Goal: Information Seeking & Learning: Compare options

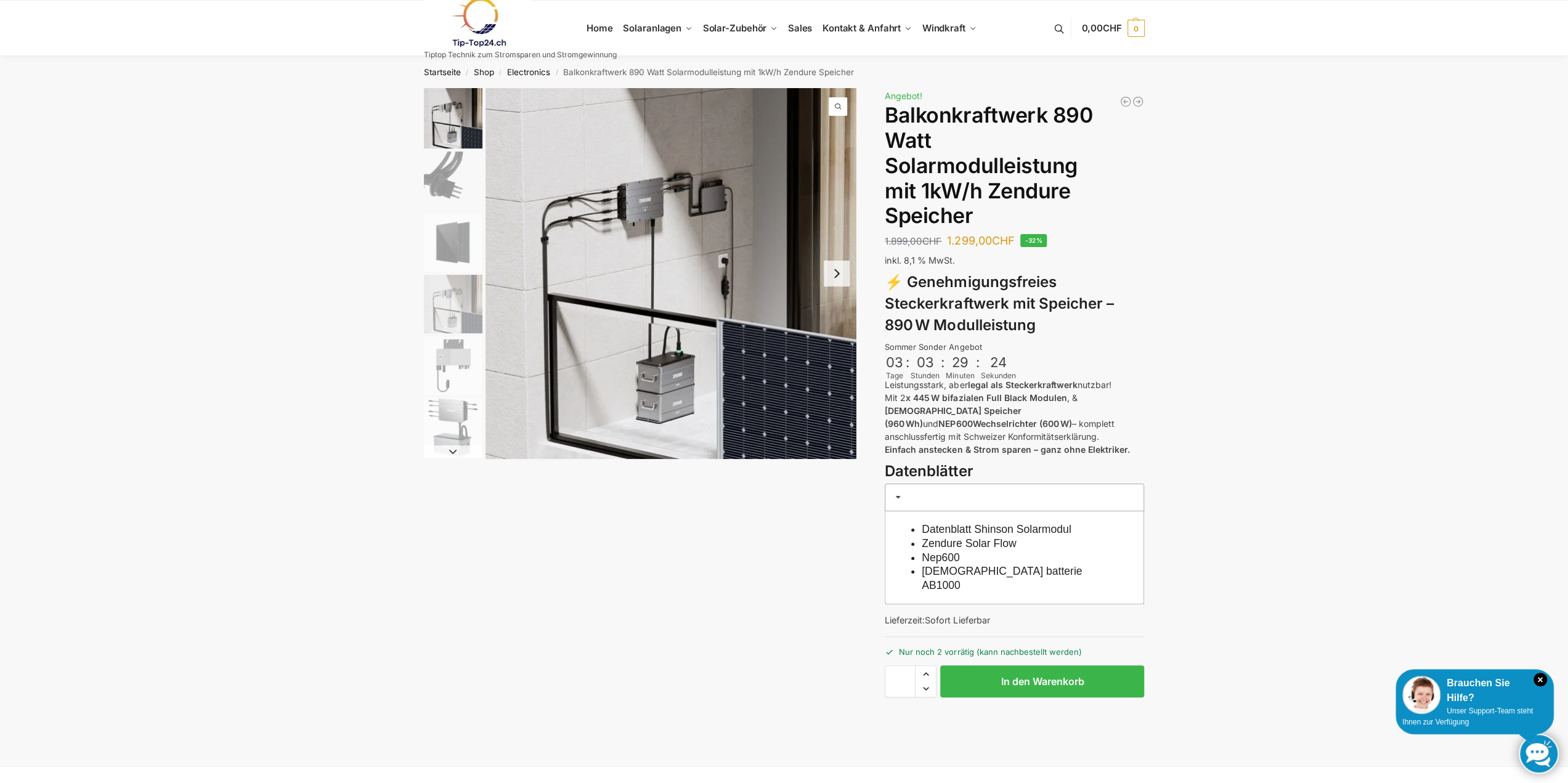
click at [762, 392] on img "1 / 6" at bounding box center [671, 273] width 371 height 371
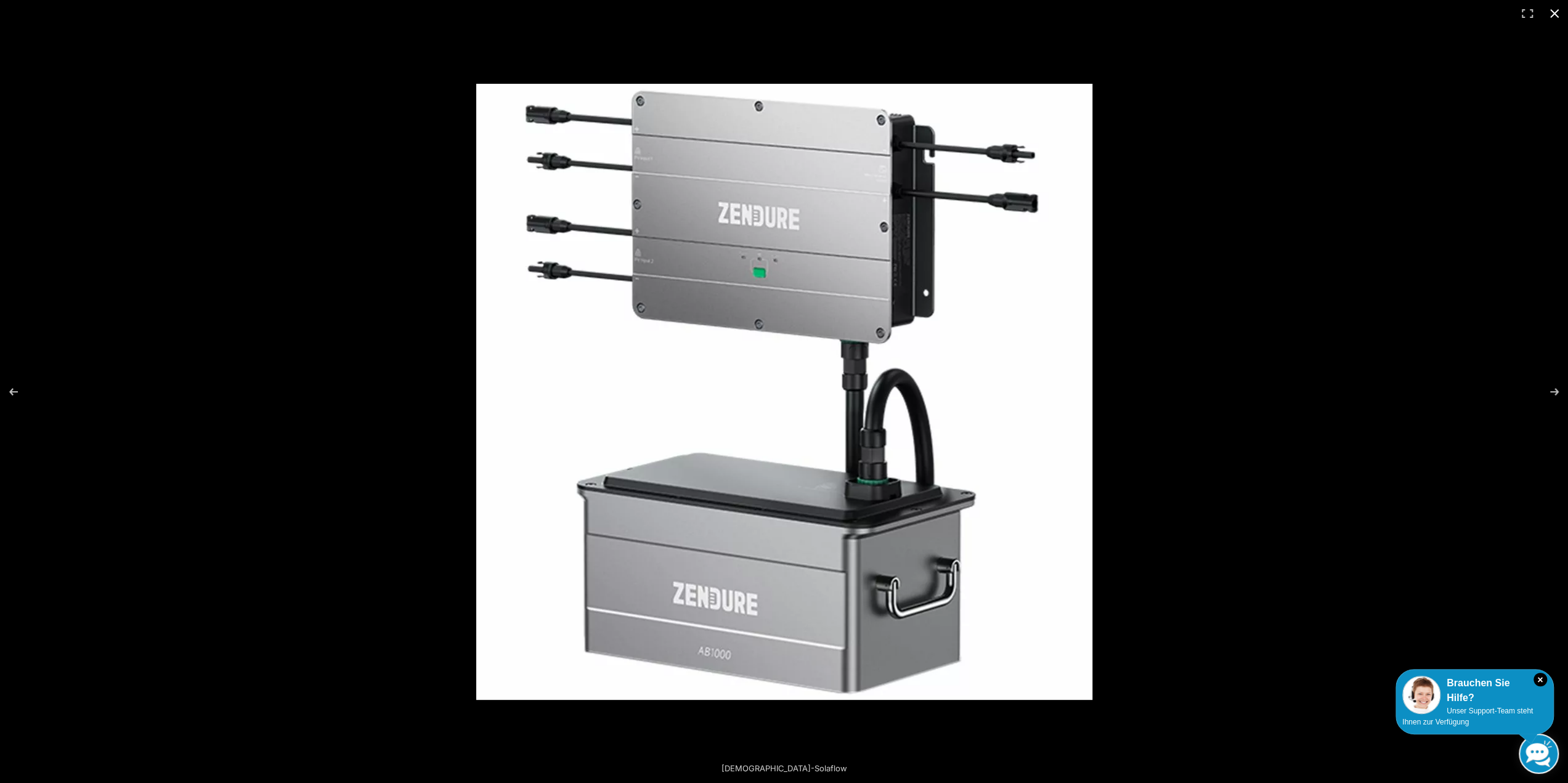
click at [1556, 10] on button "Close (Esc)" at bounding box center [1554, 14] width 27 height 27
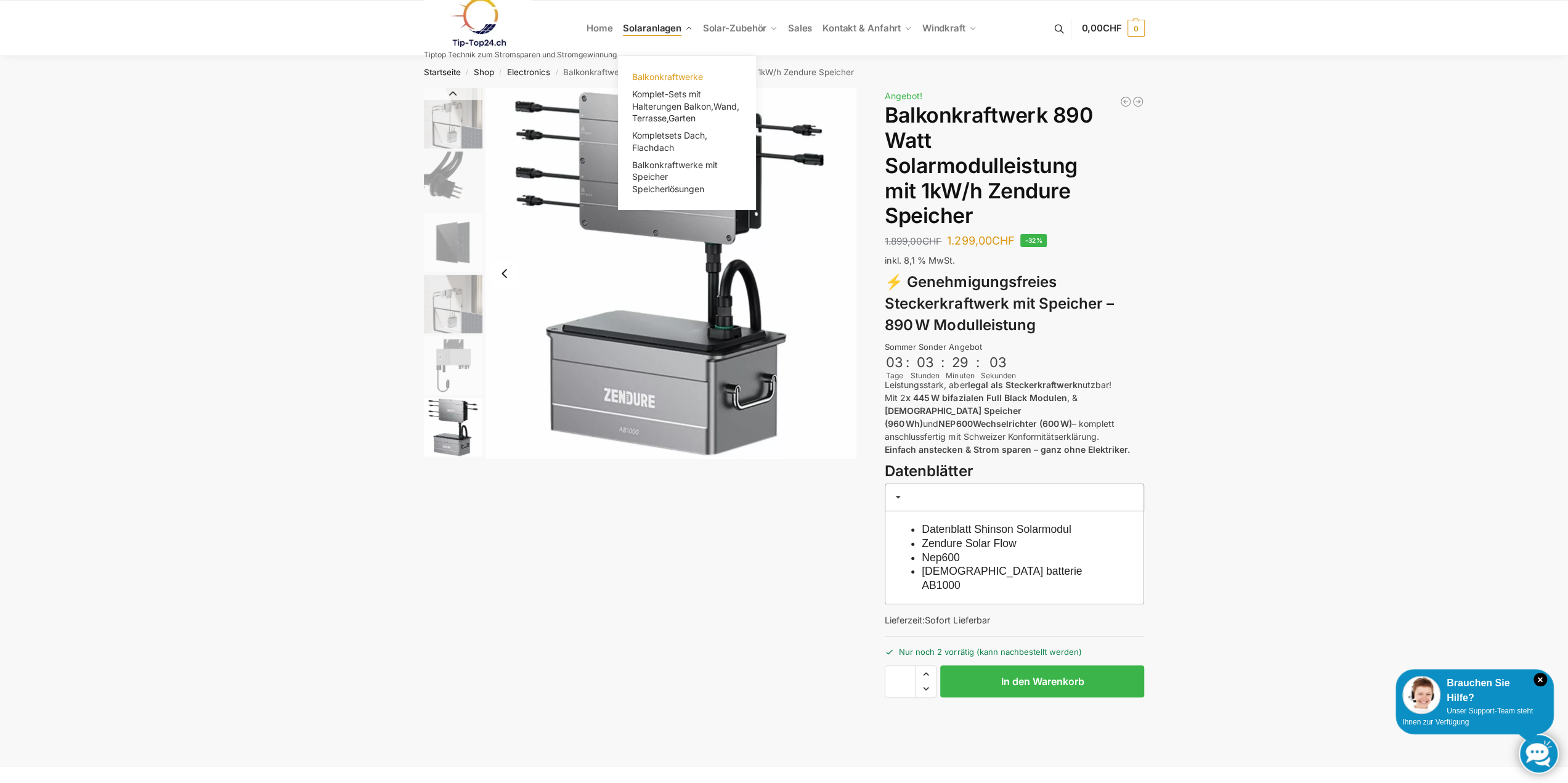
click at [656, 77] on span "Balkonkraftwerke" at bounding box center [668, 76] width 71 height 10
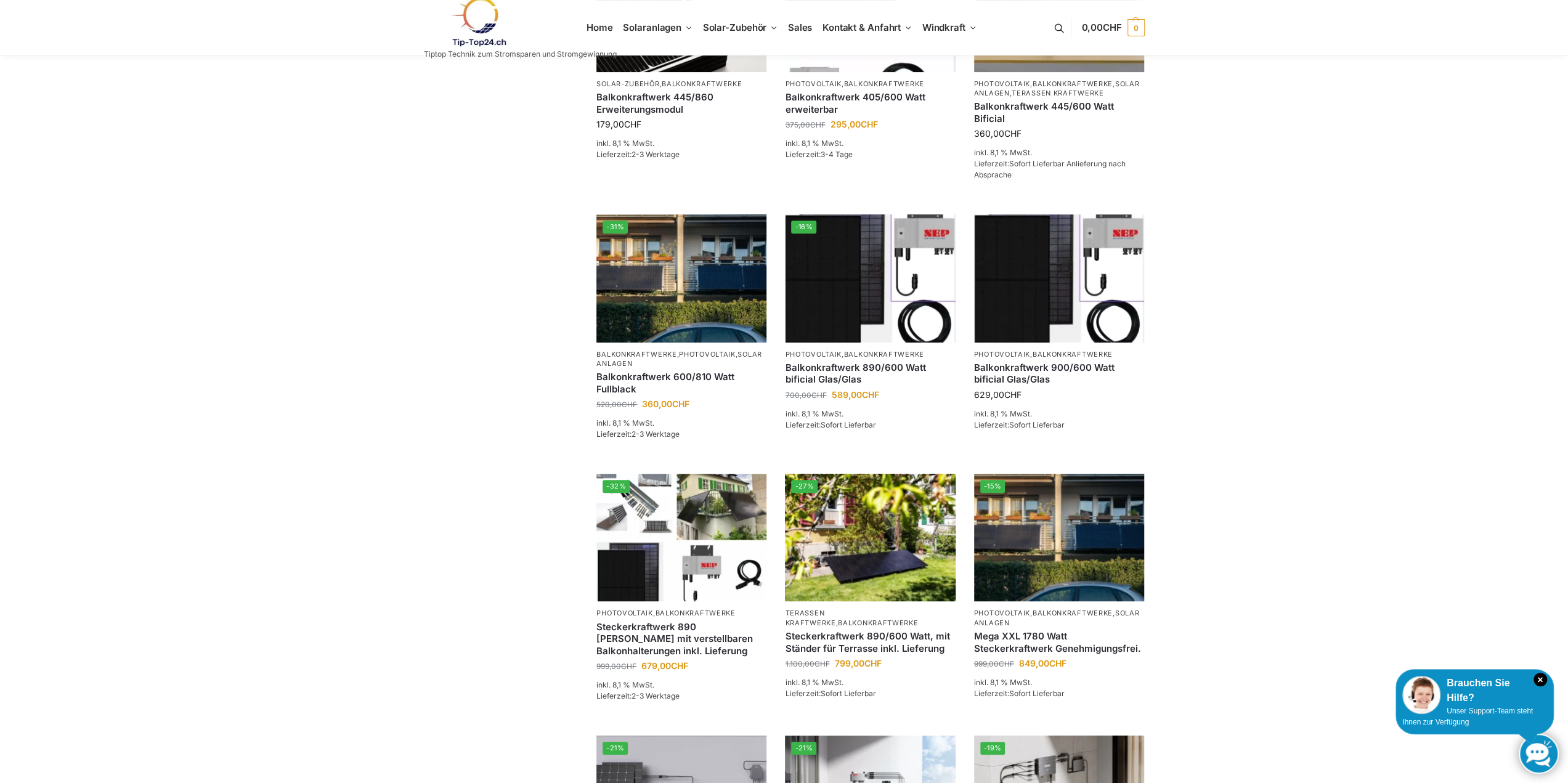
scroll to position [432, 0]
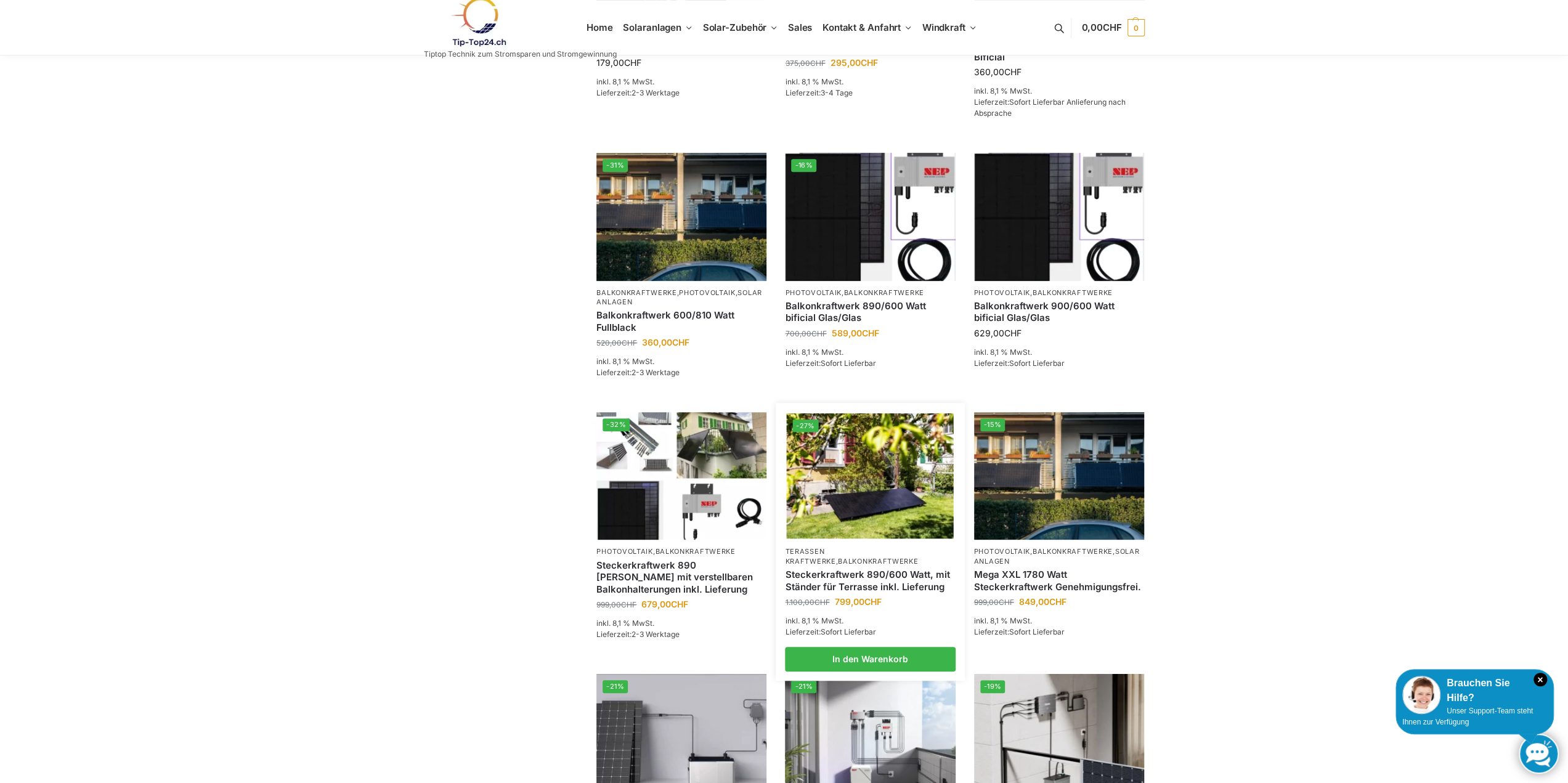
click at [864, 520] on img at bounding box center [870, 477] width 167 height 125
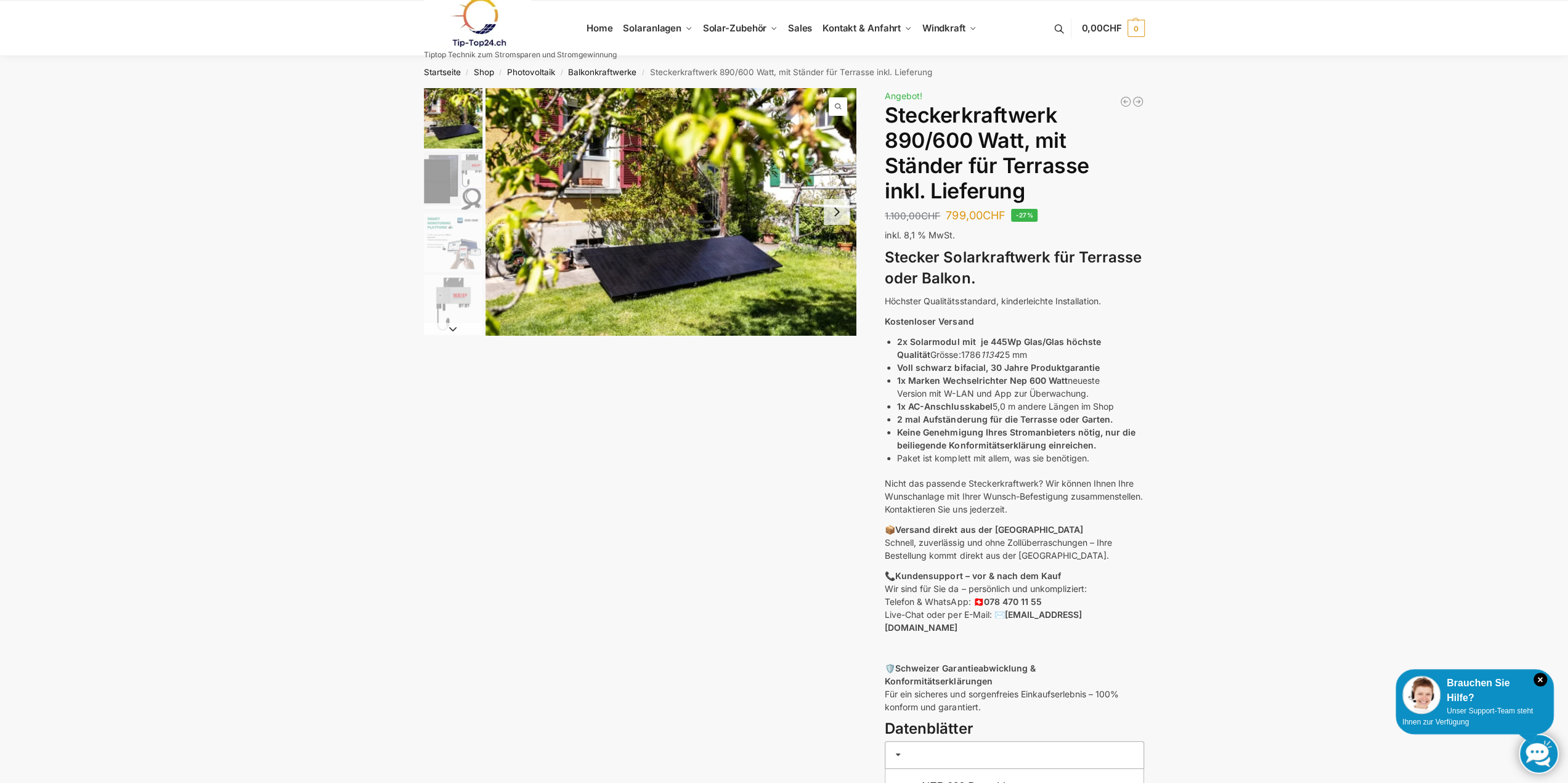
click at [679, 263] on img "1 / 11" at bounding box center [671, 212] width 371 height 247
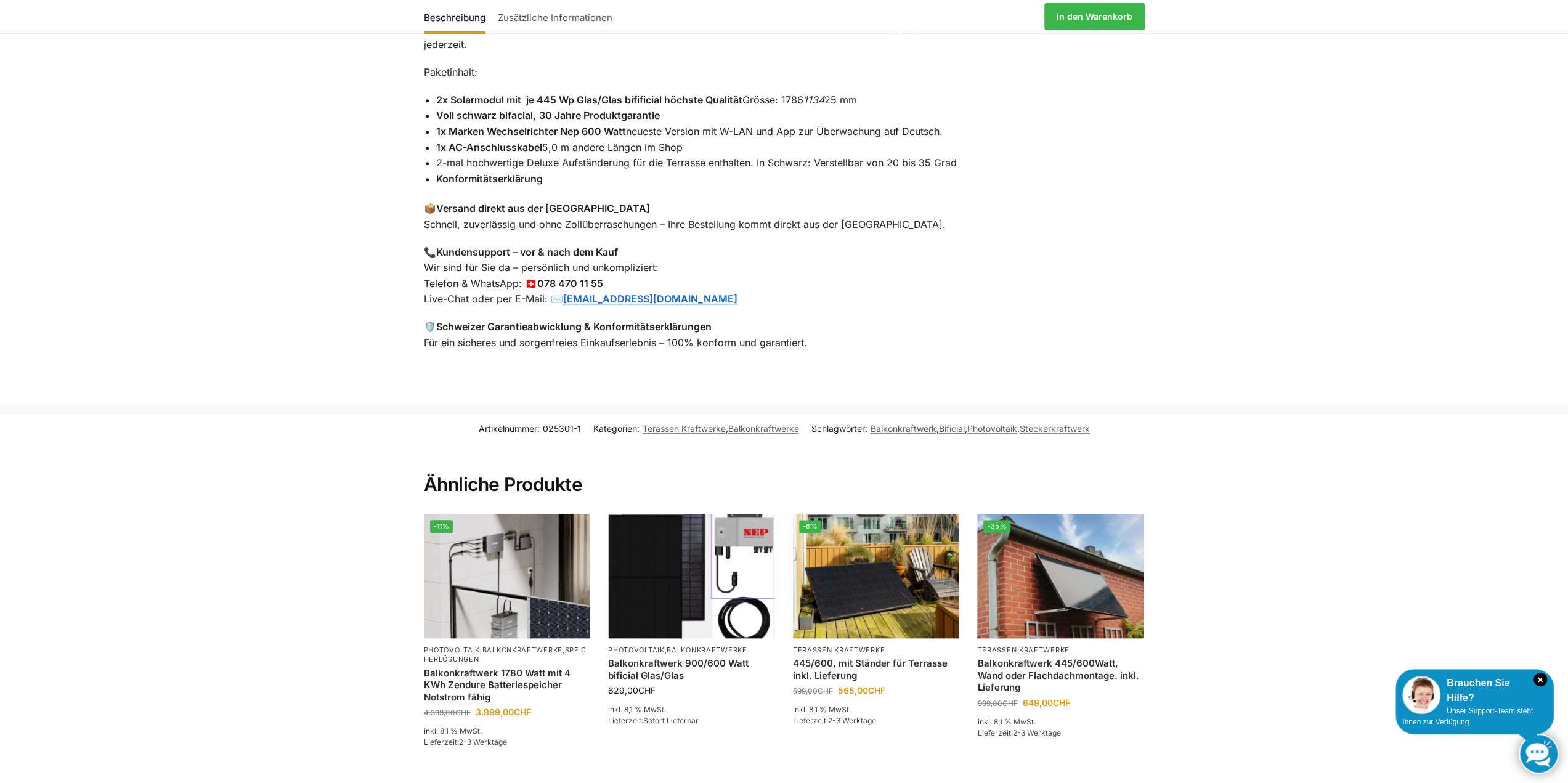
scroll to position [1171, 0]
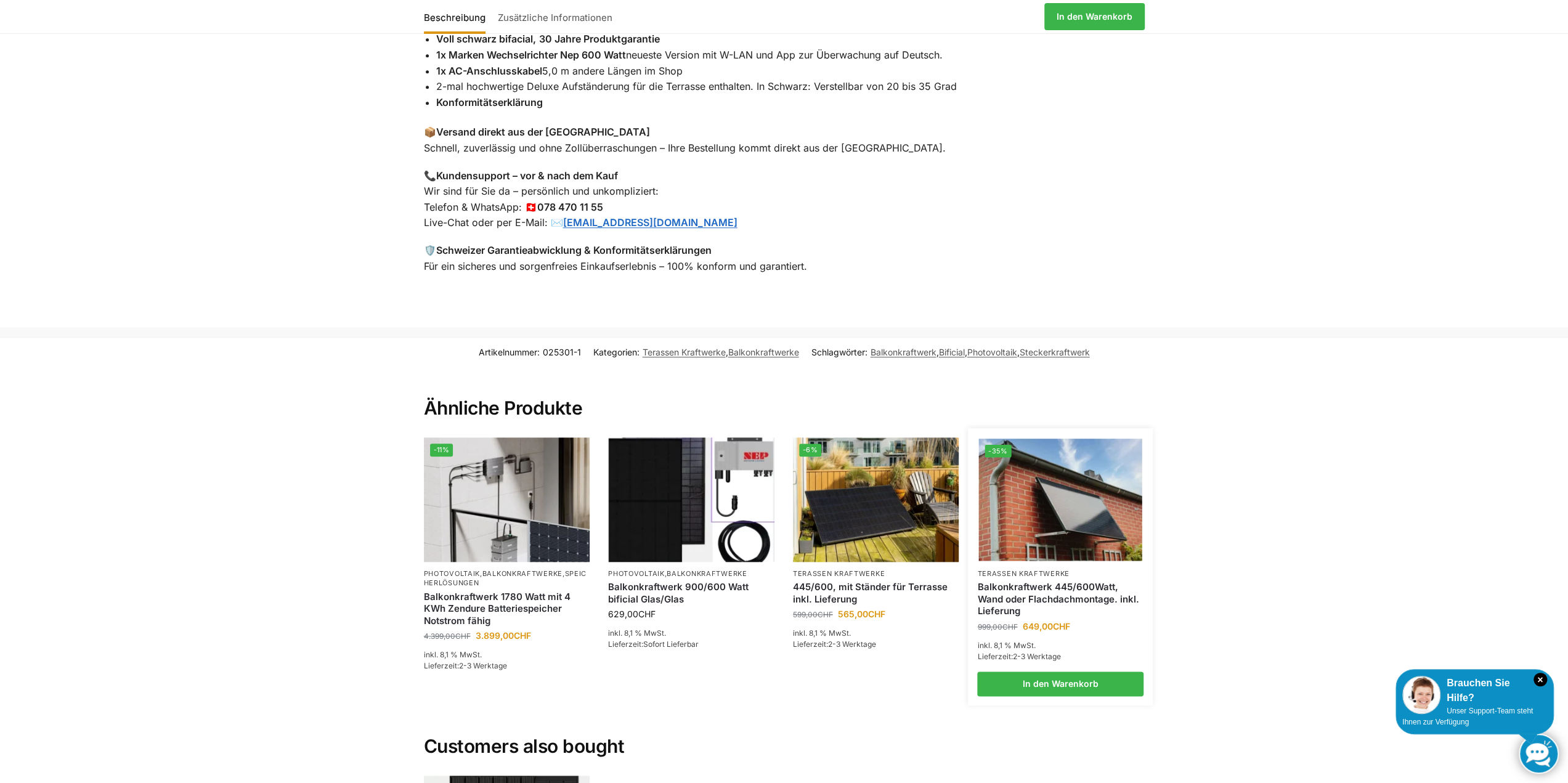
click at [1075, 485] on img at bounding box center [1060, 499] width 163 height 123
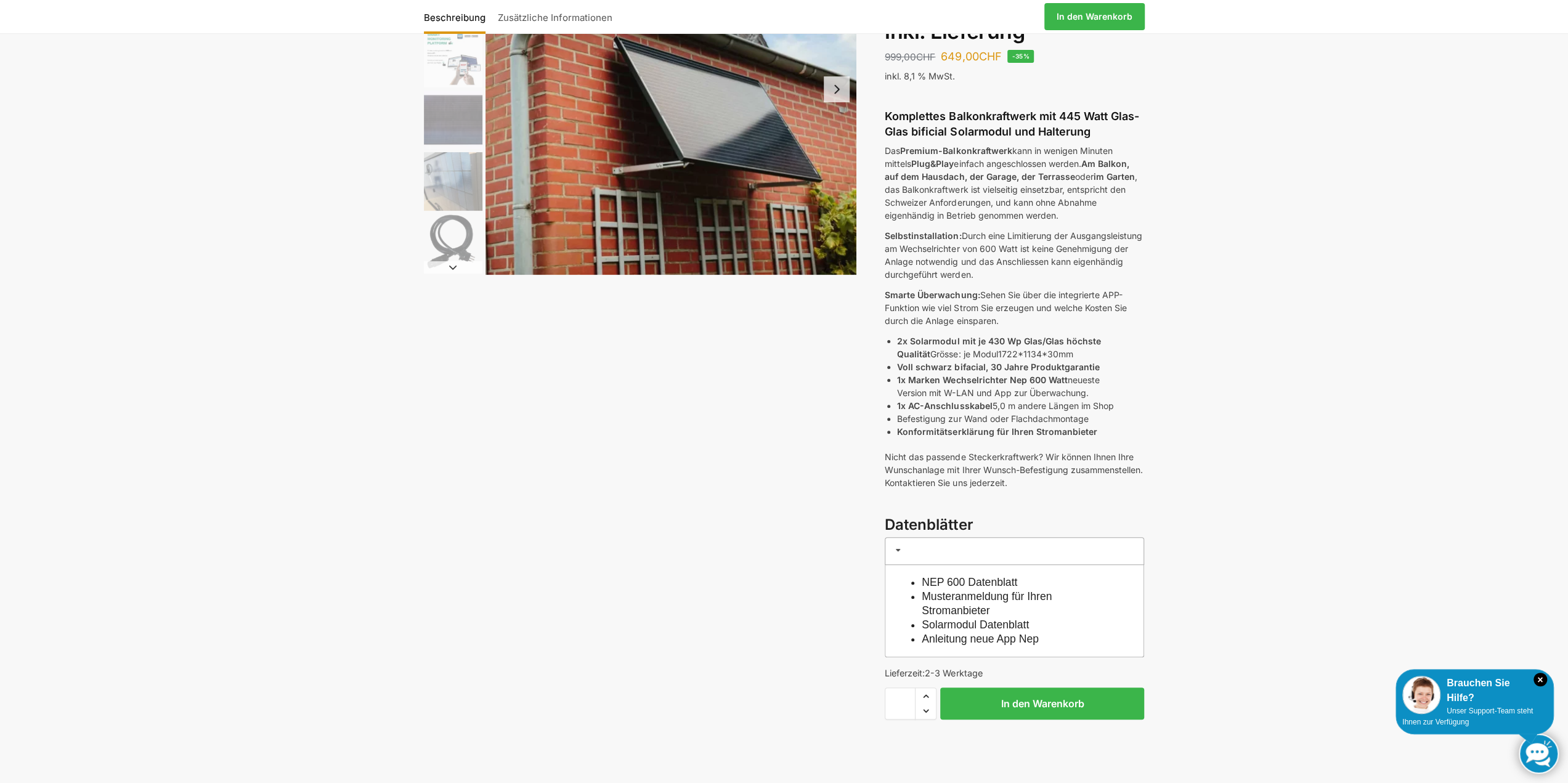
scroll to position [246, 0]
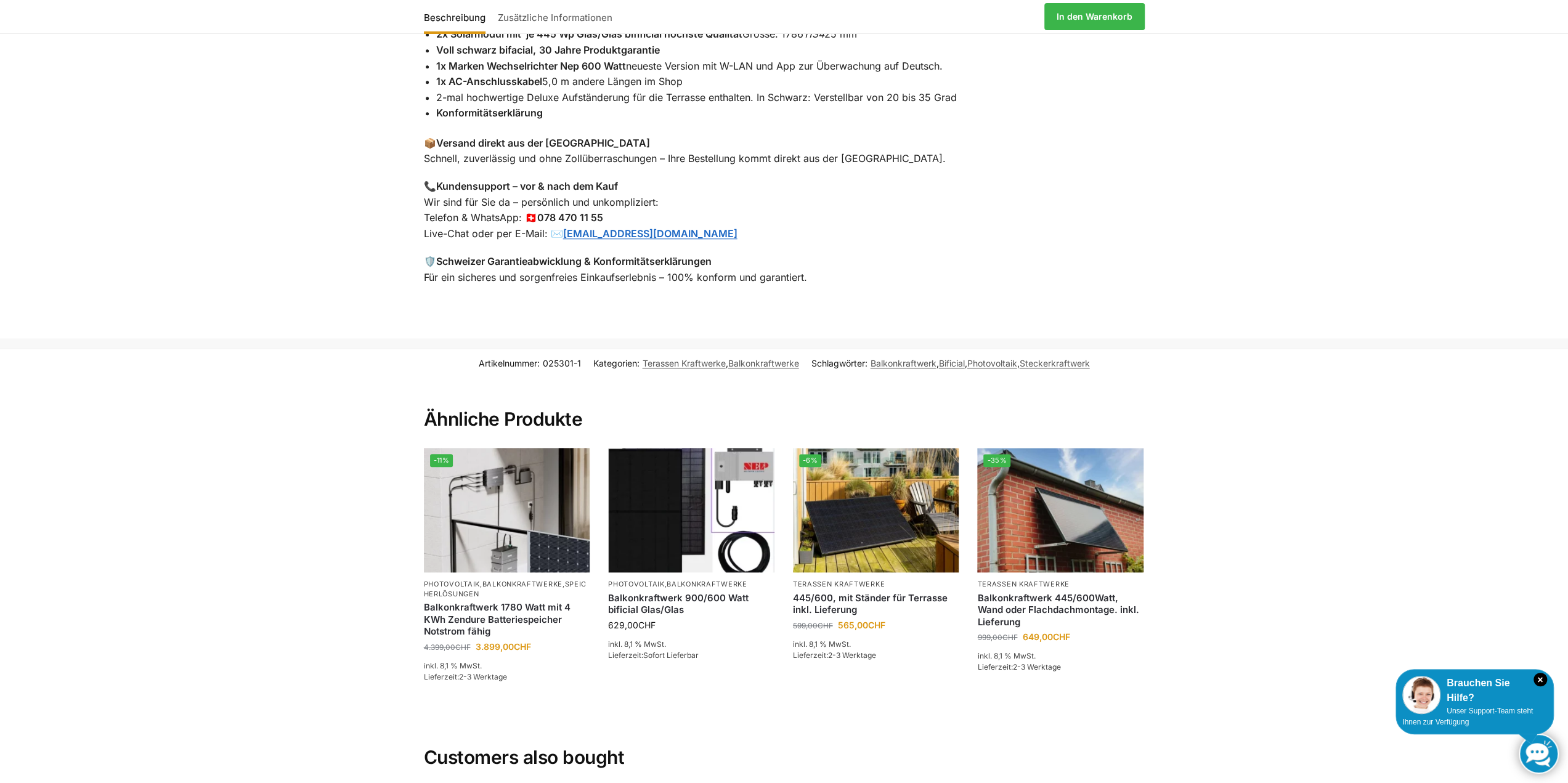
scroll to position [1111, 0]
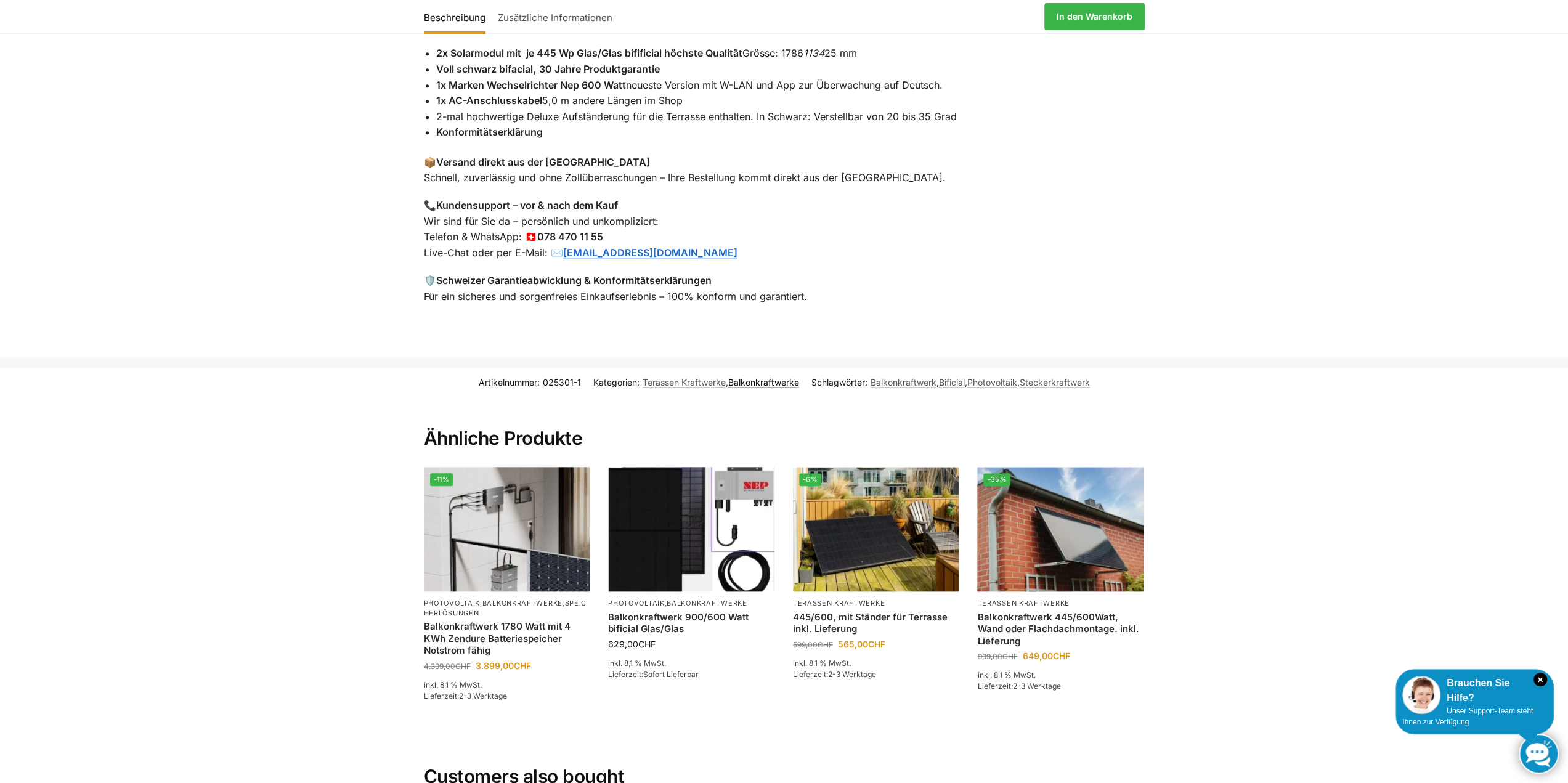
click at [760, 378] on link "Balkonkraftwerke" at bounding box center [764, 383] width 71 height 10
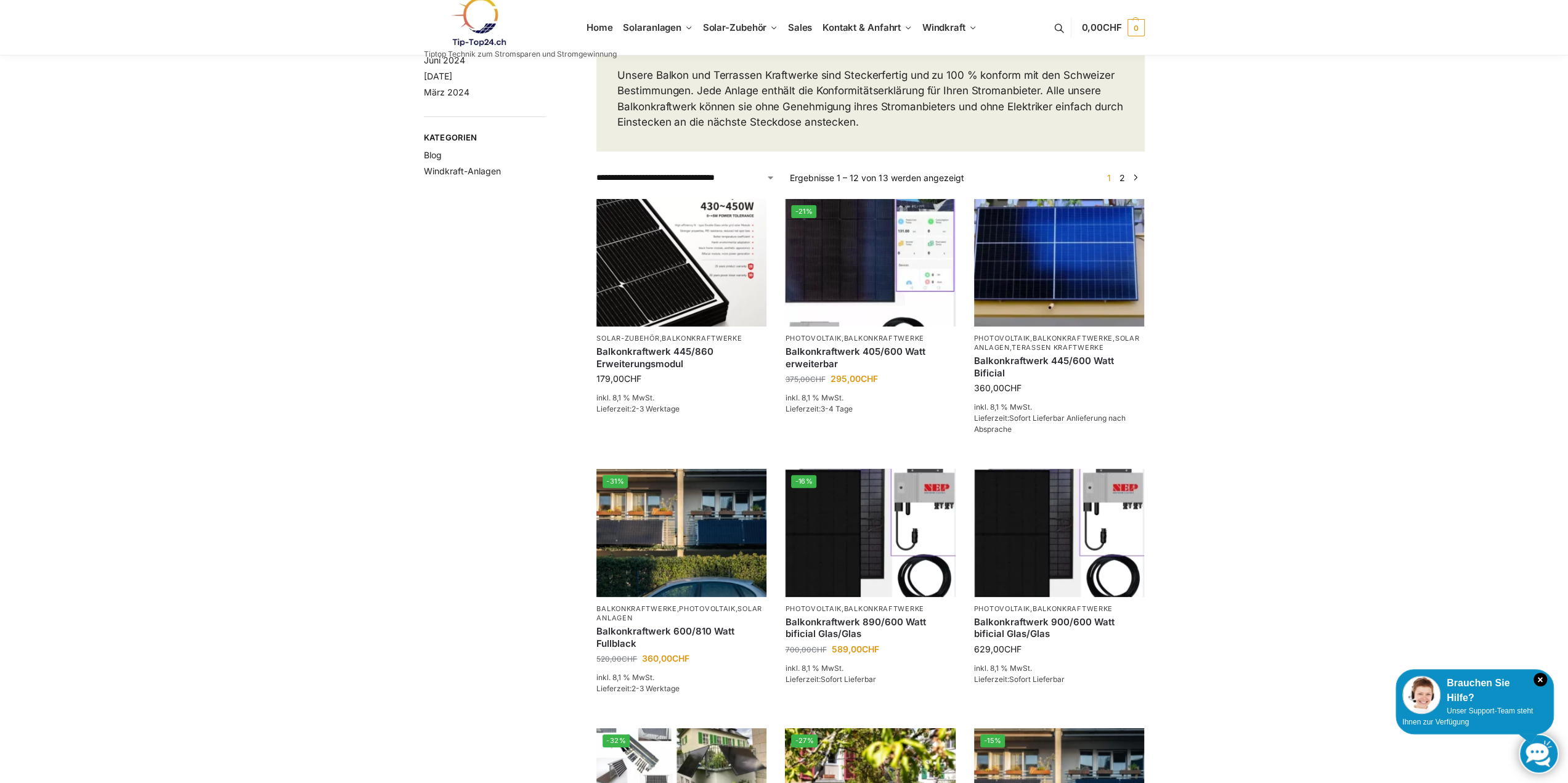
scroll to position [124, 0]
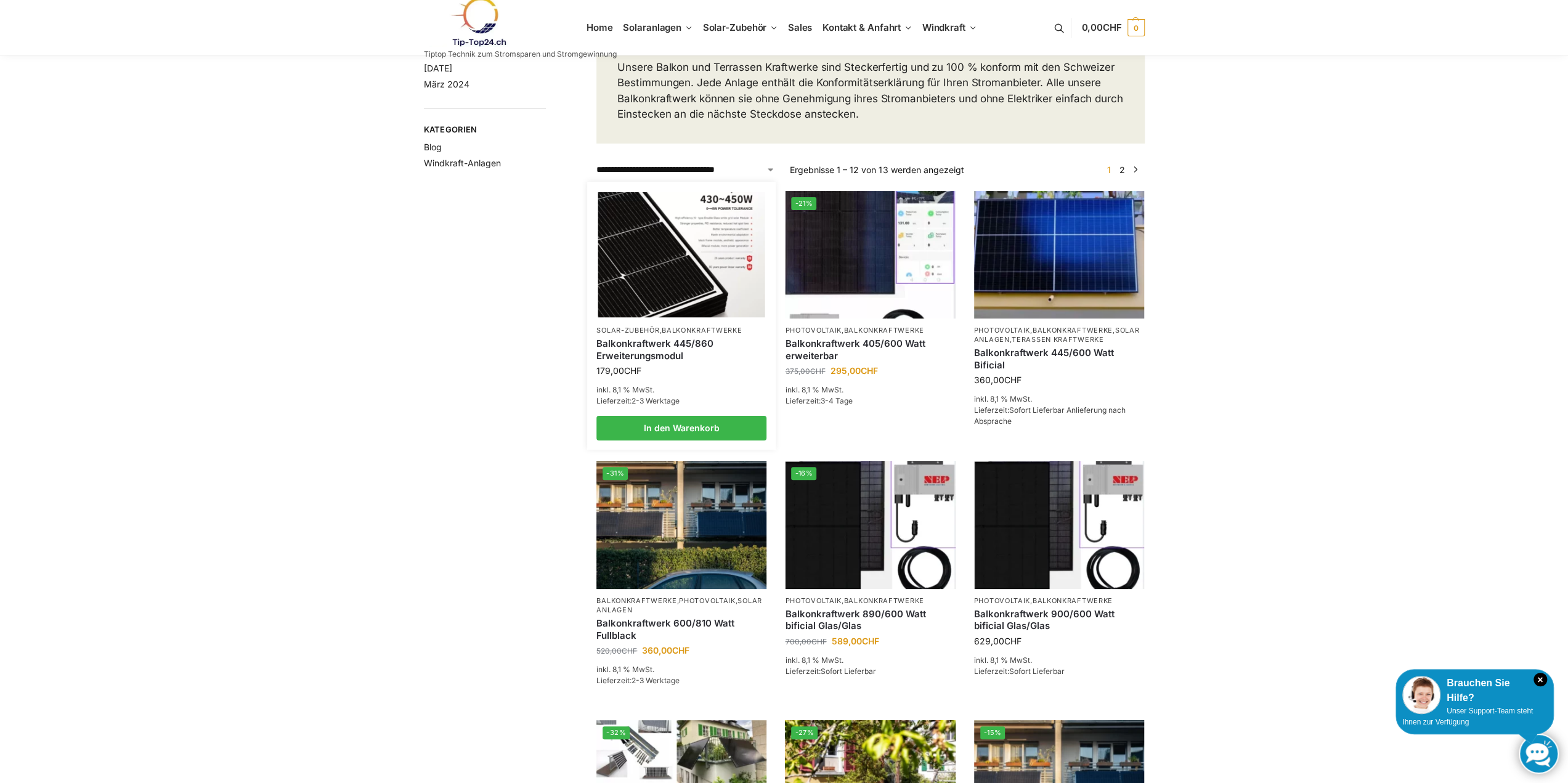
click at [641, 299] on img at bounding box center [681, 254] width 167 height 125
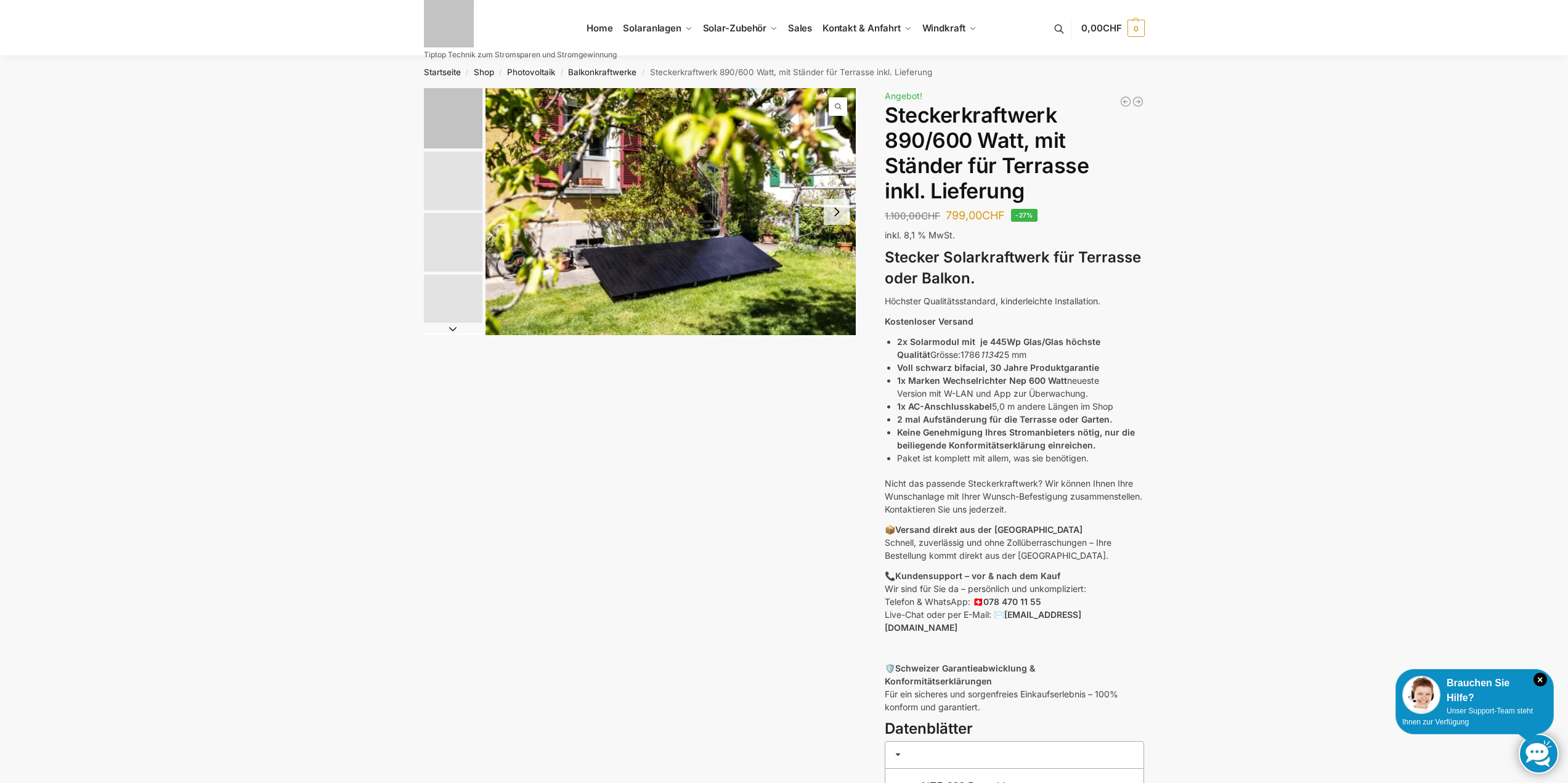
scroll to position [1110, 0]
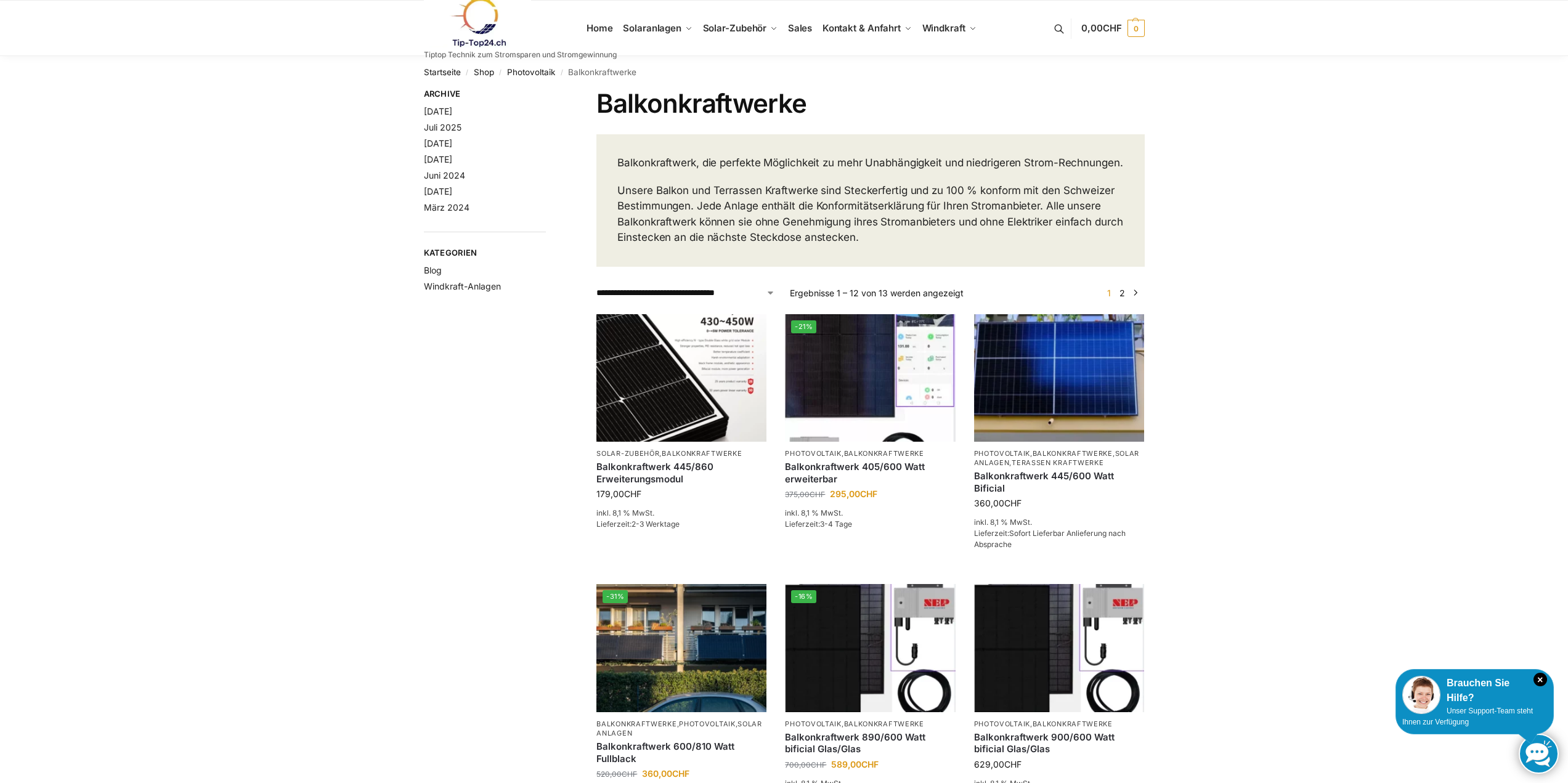
scroll to position [432, 0]
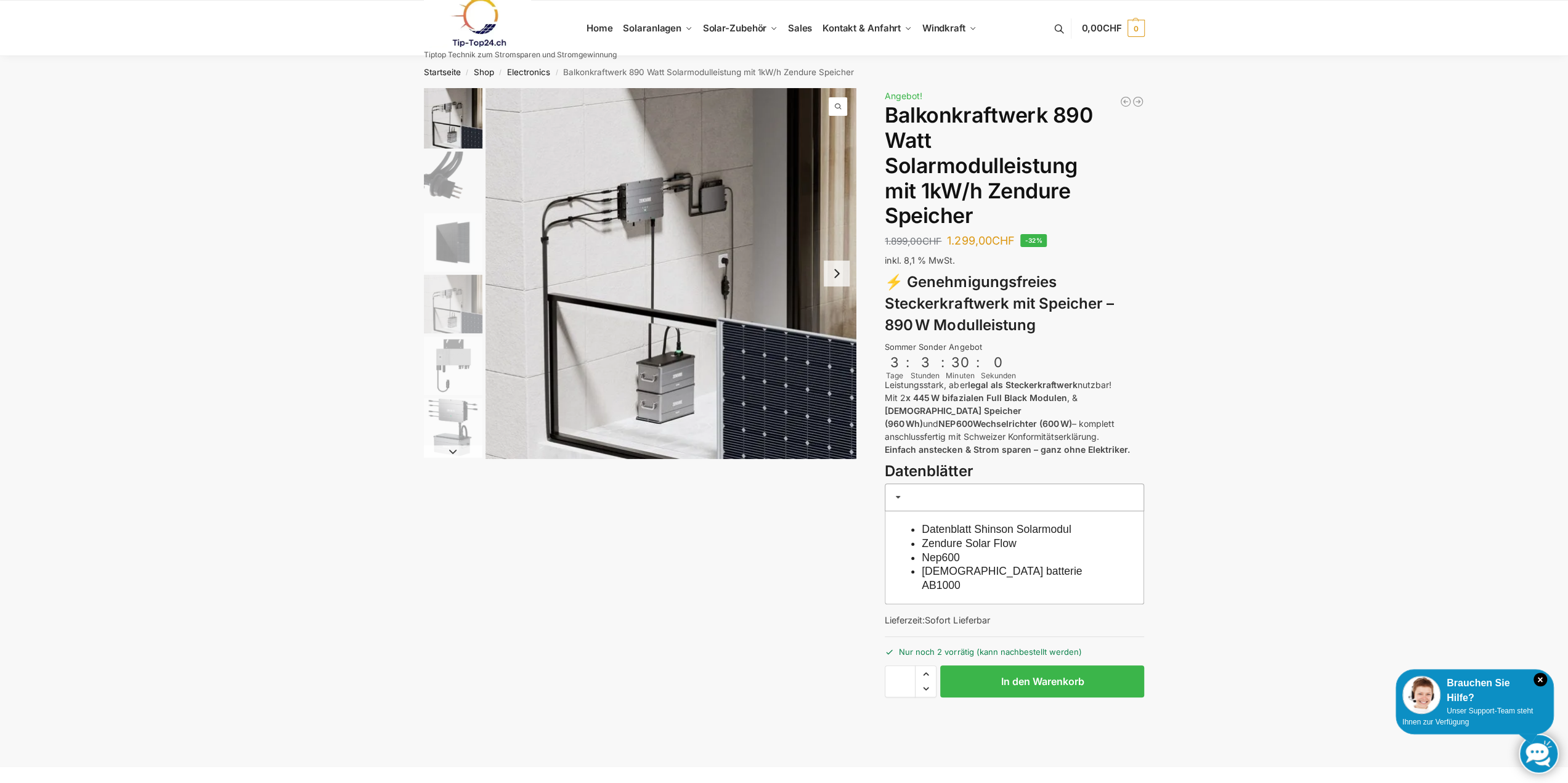
drag, startPoint x: 436, startPoint y: 63, endPoint x: 430, endPoint y: 64, distance: 6.1
drag, startPoint x: 368, startPoint y: 31, endPoint x: 341, endPoint y: 30, distance: 27.0
